Goal: Navigation & Orientation: Go to known website

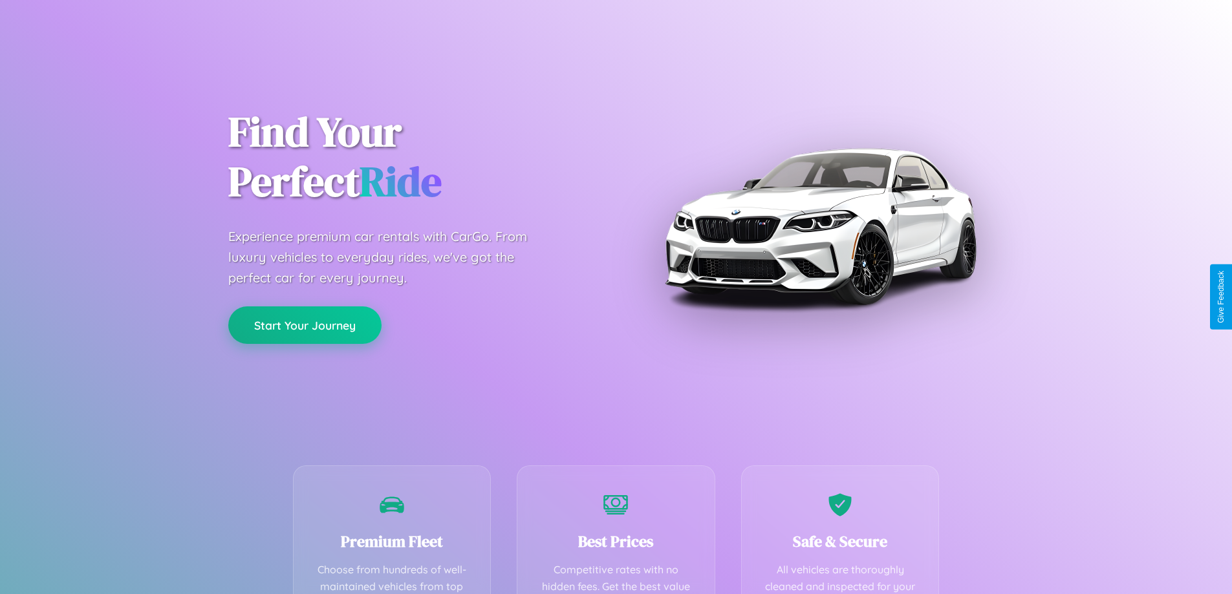
click at [305, 325] on button "Start Your Journey" at bounding box center [304, 326] width 153 height 38
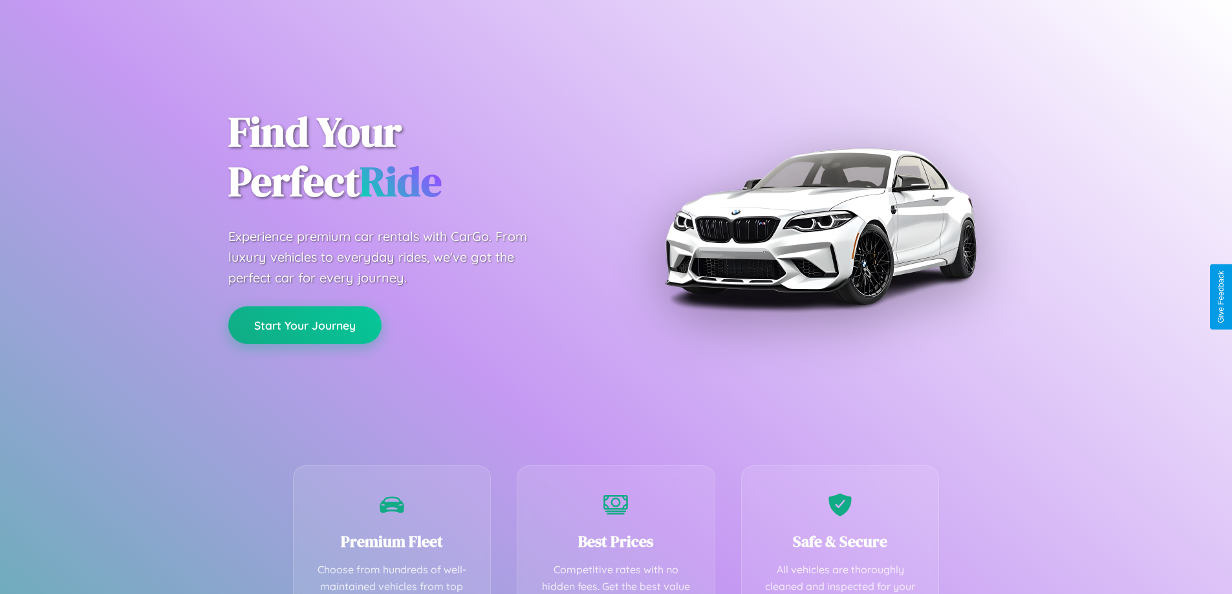
click at [305, 325] on button "Start Your Journey" at bounding box center [304, 326] width 153 height 38
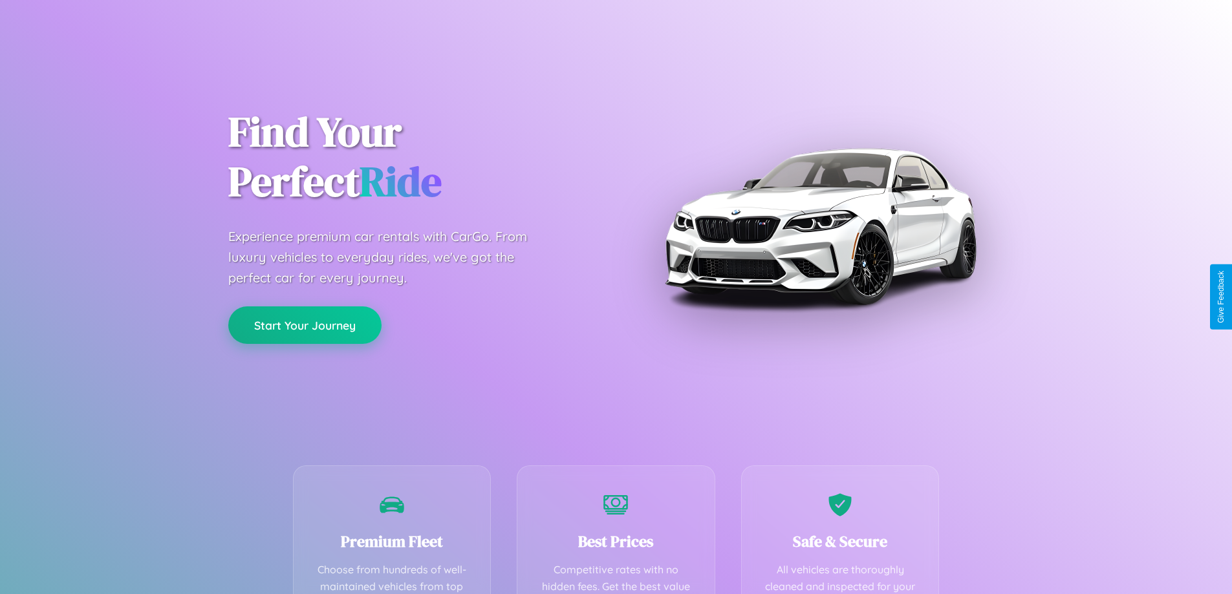
click at [305, 325] on button "Start Your Journey" at bounding box center [304, 326] width 153 height 38
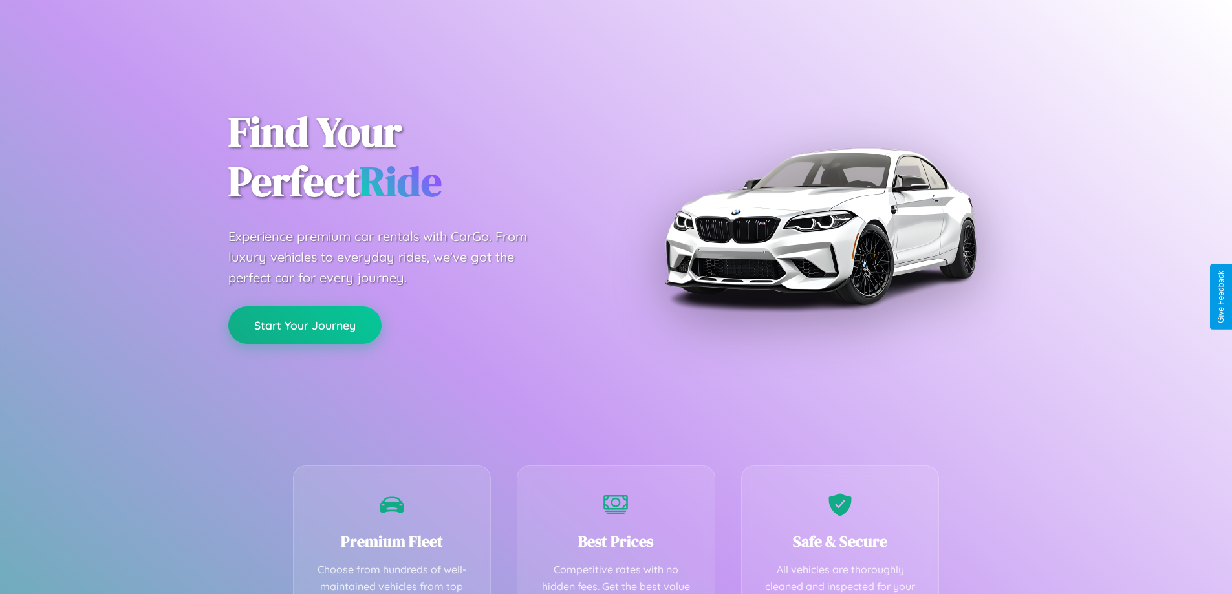
click at [305, 325] on button "Start Your Journey" at bounding box center [304, 326] width 153 height 38
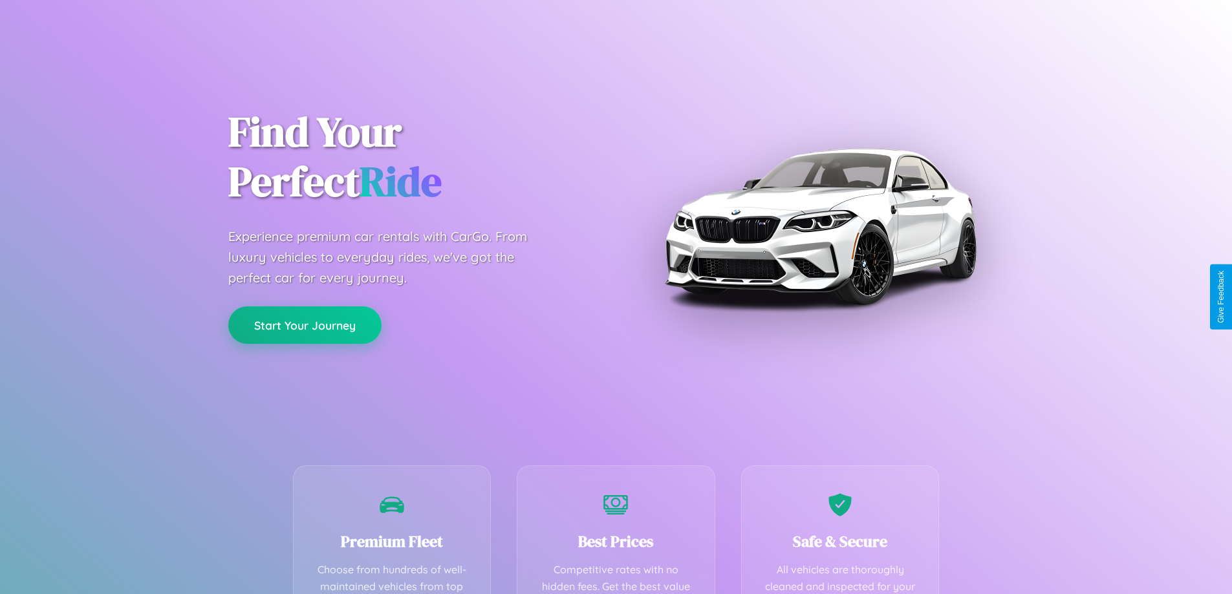
click at [305, 325] on button "Start Your Journey" at bounding box center [304, 326] width 153 height 38
